Goal: Use online tool/utility: Utilize a website feature to perform a specific function

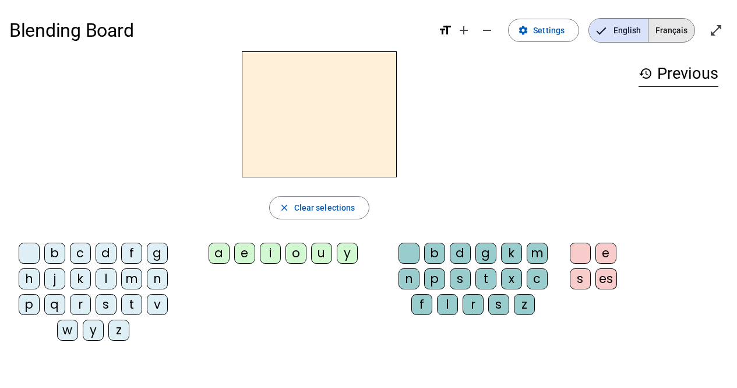
click at [689, 24] on span "Français" at bounding box center [672, 30] width 46 height 23
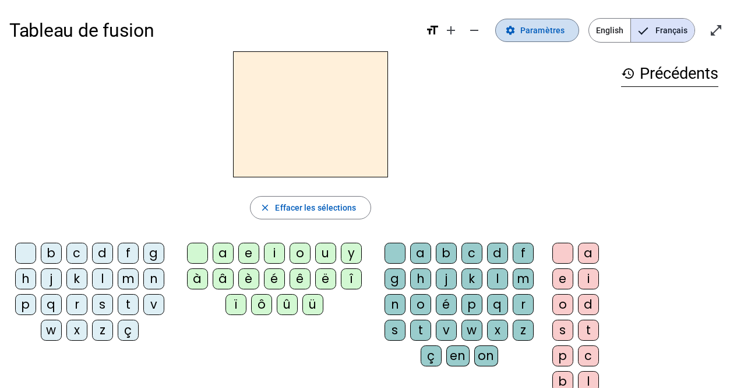
click at [543, 38] on span at bounding box center [537, 30] width 83 height 28
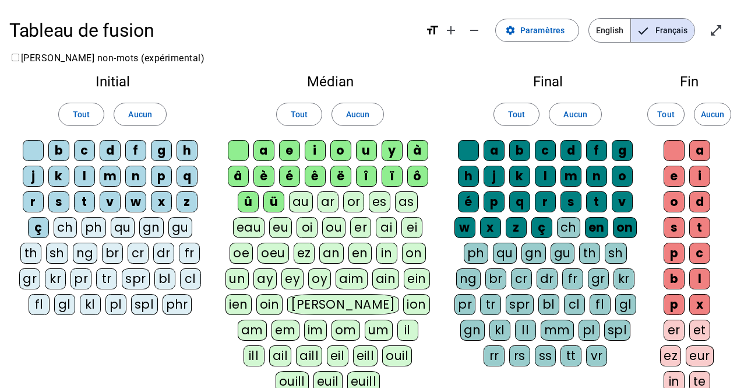
click at [329, 202] on div "ar" at bounding box center [328, 201] width 21 height 21
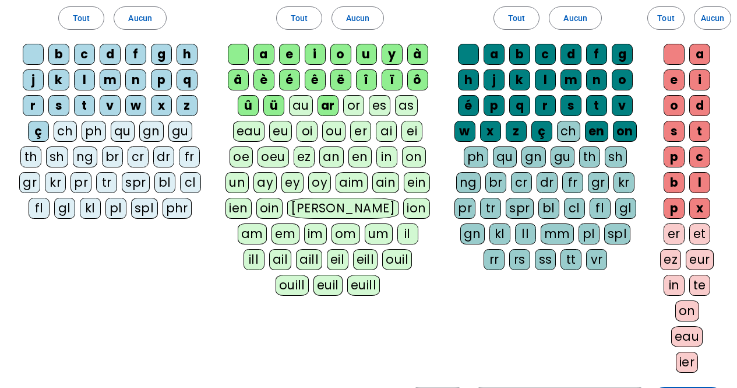
scroll to position [117, 0]
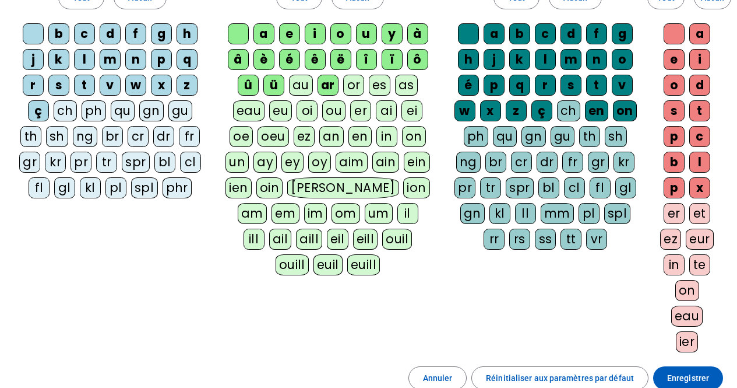
click at [65, 108] on div "ch" at bounding box center [65, 110] width 23 height 21
click at [571, 110] on div "ch" at bounding box center [568, 110] width 23 height 21
click at [669, 239] on div "ez" at bounding box center [670, 238] width 21 height 21
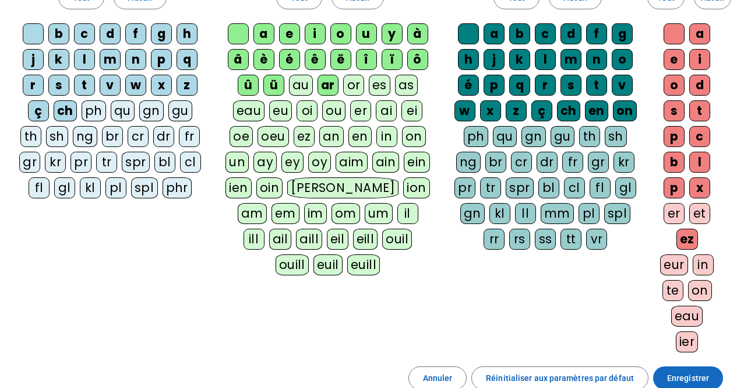
click at [688, 370] on span at bounding box center [688, 378] width 70 height 28
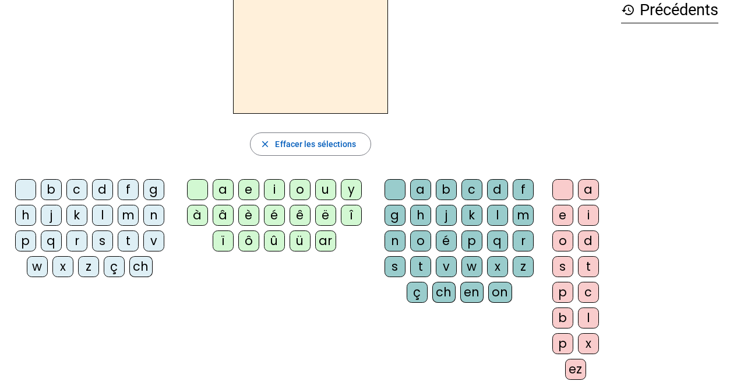
scroll to position [58, 0]
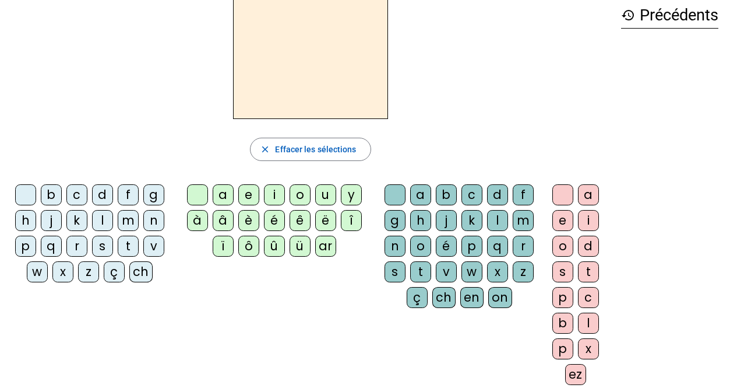
click at [25, 246] on div "p" at bounding box center [25, 245] width 21 height 21
click at [322, 247] on div "ar" at bounding box center [325, 245] width 21 height 21
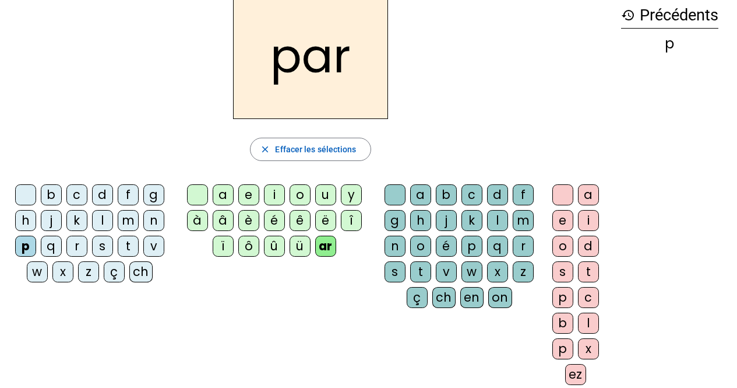
click at [497, 217] on div "l" at bounding box center [497, 220] width 21 height 21
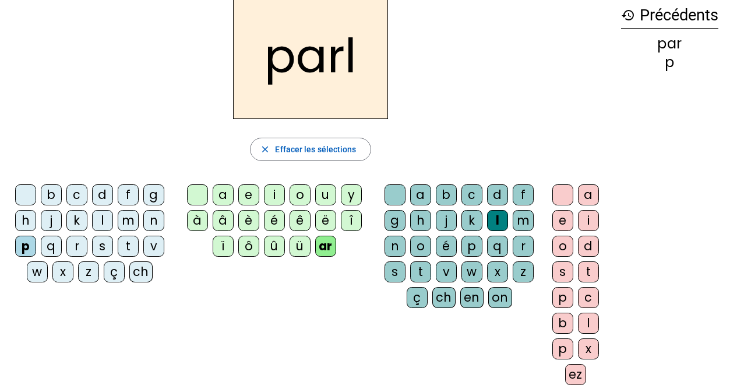
click at [578, 377] on div "ez" at bounding box center [575, 374] width 21 height 21
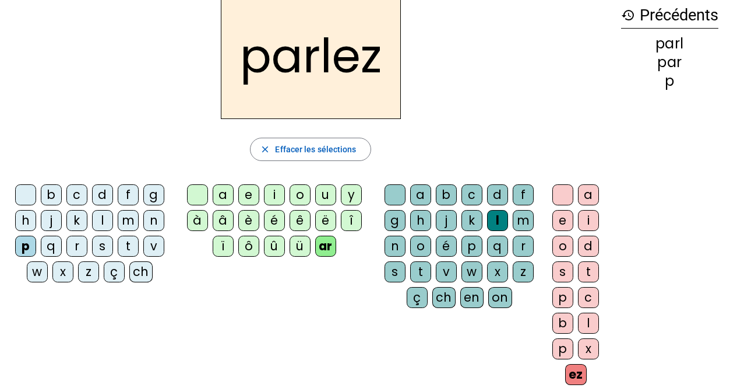
click at [420, 272] on div "t" at bounding box center [420, 271] width 21 height 21
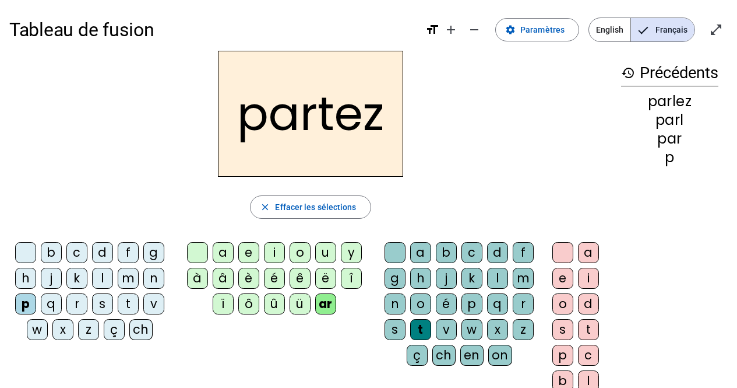
scroll to position [0, 0]
click at [542, 26] on span "Paramètres" at bounding box center [543, 30] width 44 height 14
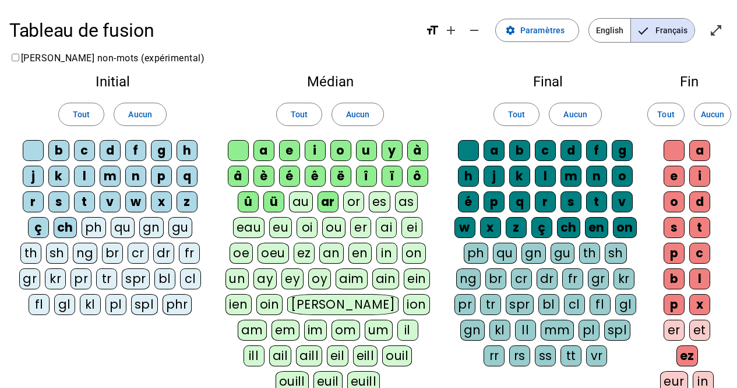
click at [359, 202] on div "or" at bounding box center [353, 201] width 21 height 21
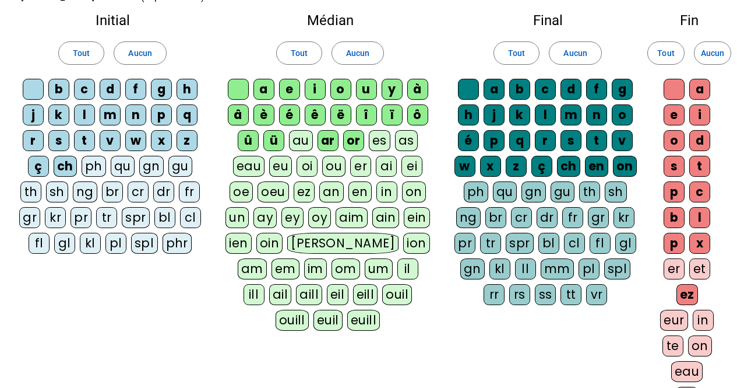
scroll to position [233, 0]
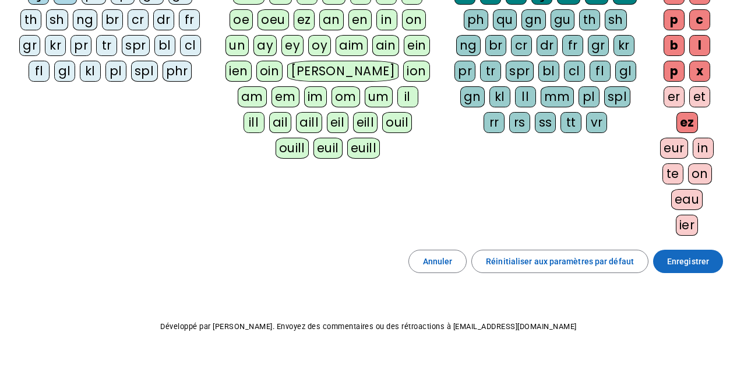
click at [686, 261] on span "Enregistrer" at bounding box center [688, 261] width 42 height 14
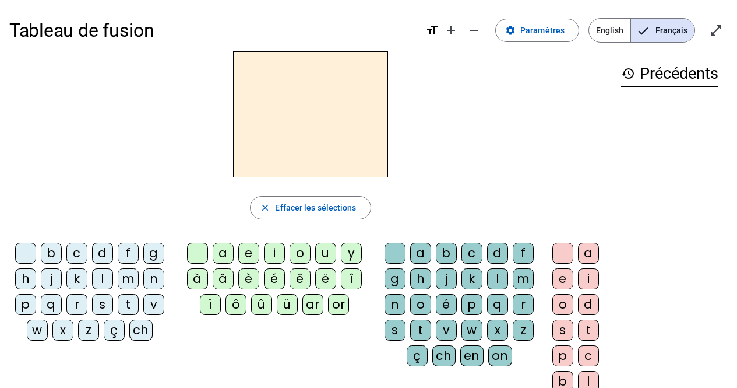
click at [27, 302] on div "p" at bounding box center [25, 304] width 21 height 21
click at [320, 298] on div "ar" at bounding box center [313, 304] width 21 height 21
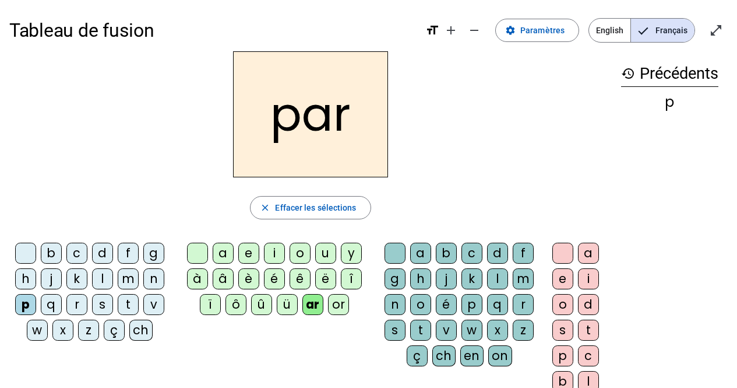
click at [423, 330] on div "t" at bounding box center [420, 329] width 21 height 21
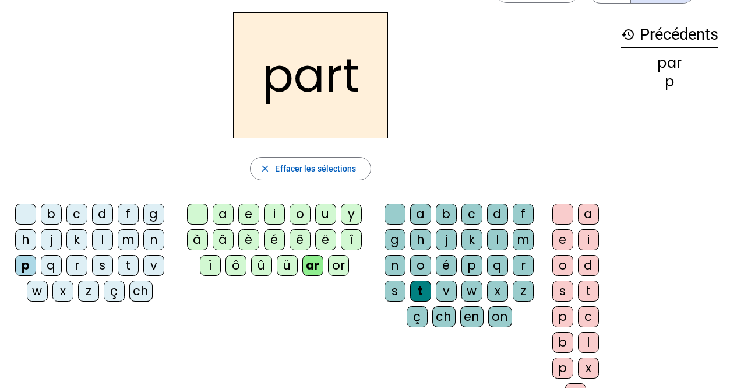
scroll to position [58, 0]
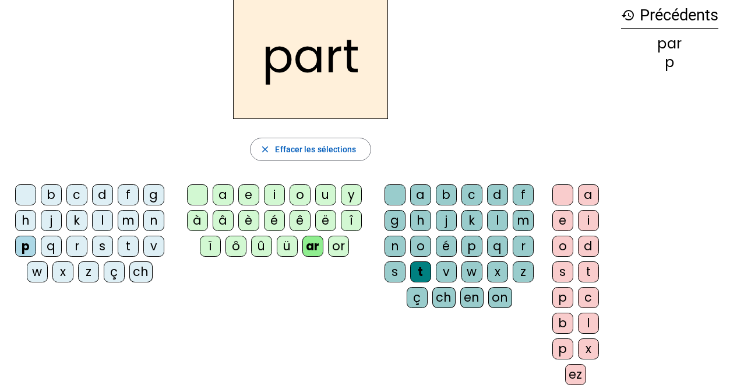
click at [571, 376] on div "ez" at bounding box center [575, 374] width 21 height 21
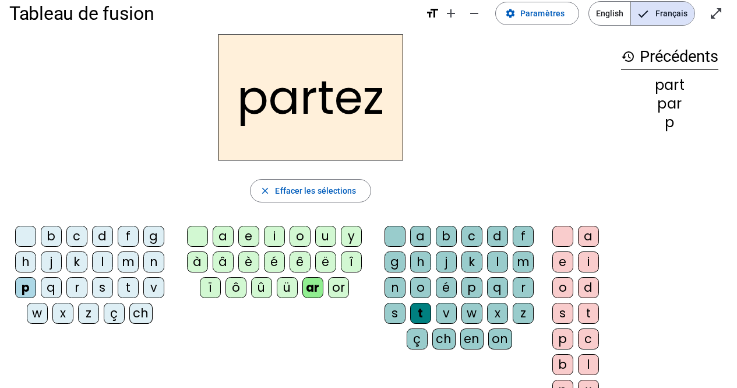
scroll to position [0, 0]
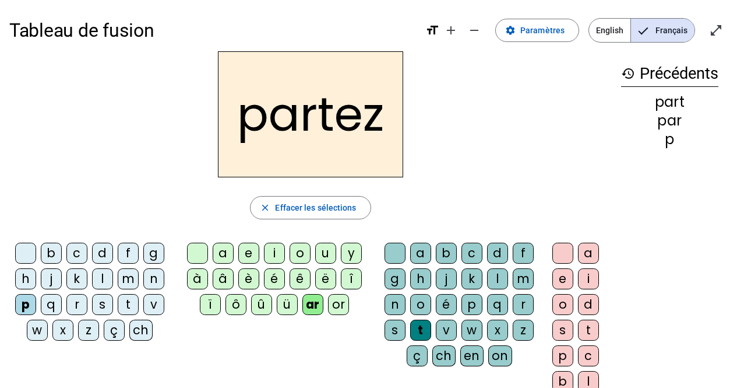
click at [333, 304] on div "or" at bounding box center [338, 304] width 21 height 21
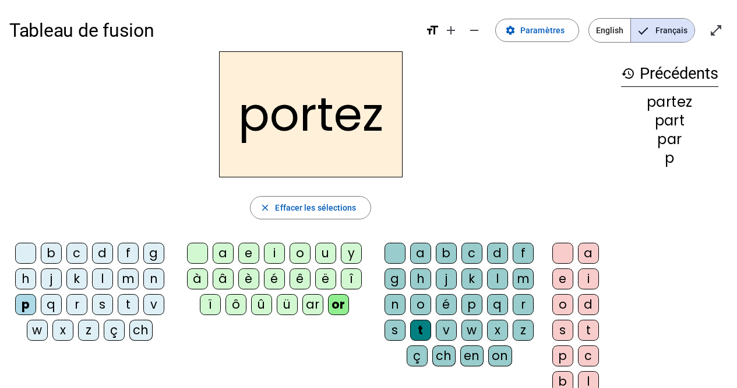
click at [565, 331] on div "s" at bounding box center [563, 329] width 21 height 21
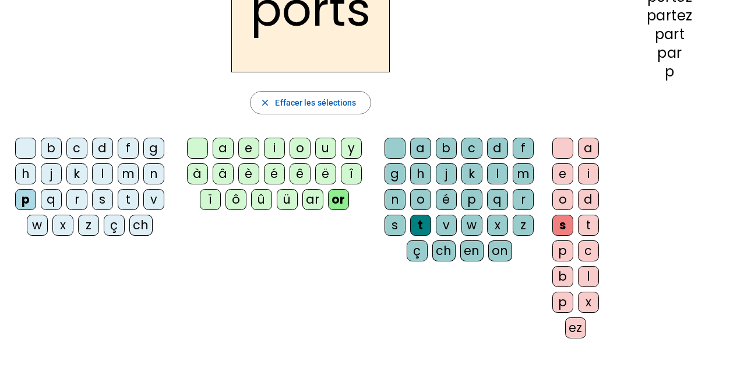
scroll to position [117, 0]
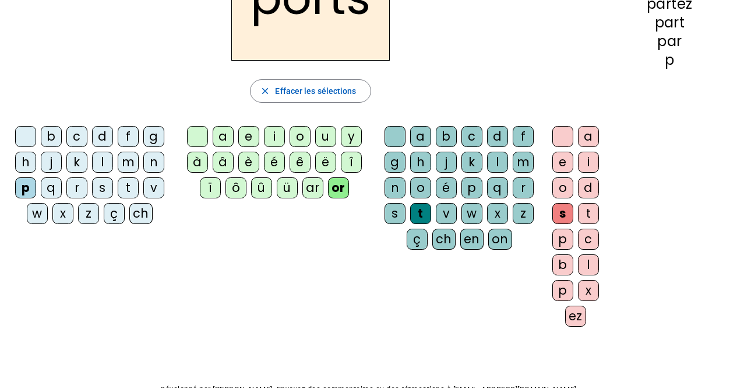
click at [579, 321] on div "ez" at bounding box center [575, 315] width 21 height 21
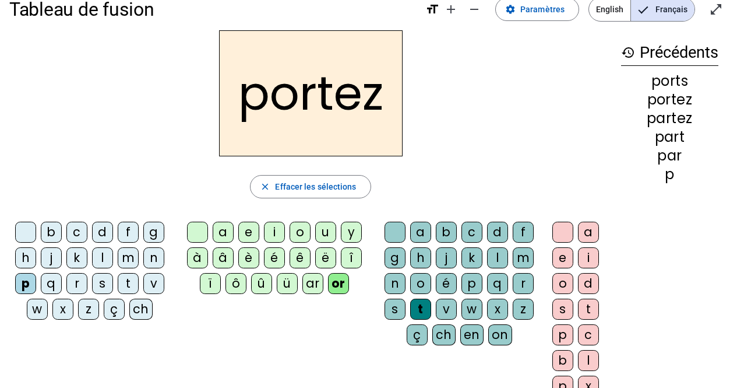
scroll to position [0, 0]
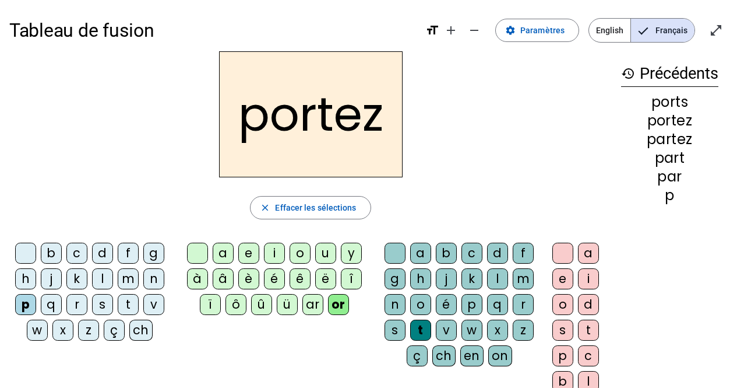
click at [100, 308] on div "s" at bounding box center [102, 304] width 21 height 21
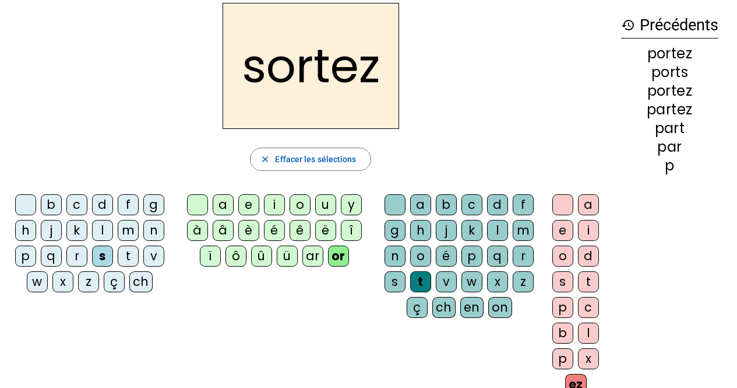
scroll to position [49, 0]
click at [562, 205] on div at bounding box center [563, 204] width 21 height 21
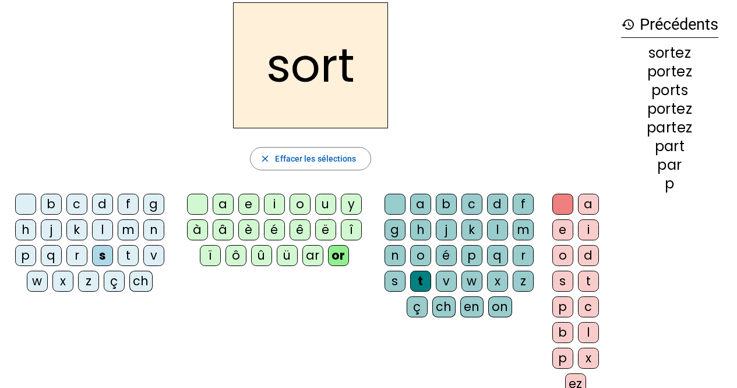
click at [266, 157] on mat-icon "close" at bounding box center [265, 158] width 10 height 10
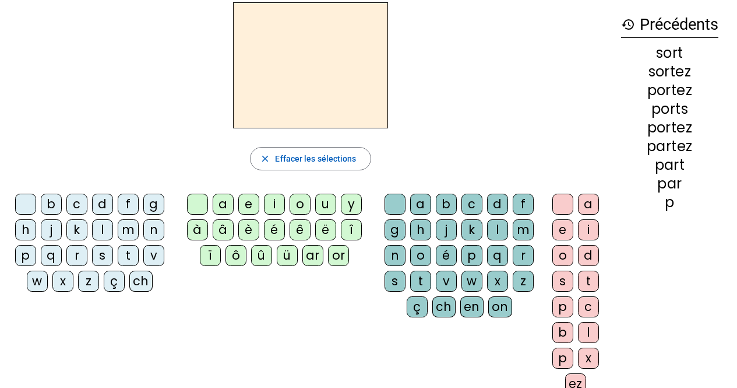
click at [315, 256] on div "ar" at bounding box center [313, 255] width 21 height 21
click at [155, 227] on div "n" at bounding box center [153, 229] width 21 height 21
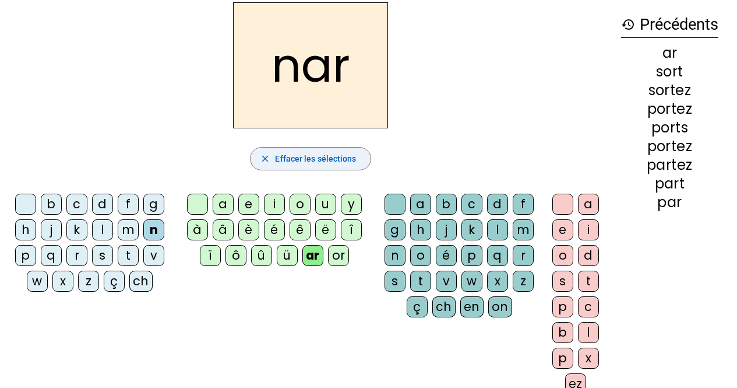
click at [307, 157] on span "Effacer les sélections" at bounding box center [315, 159] width 81 height 14
